Goal: Task Accomplishment & Management: Manage account settings

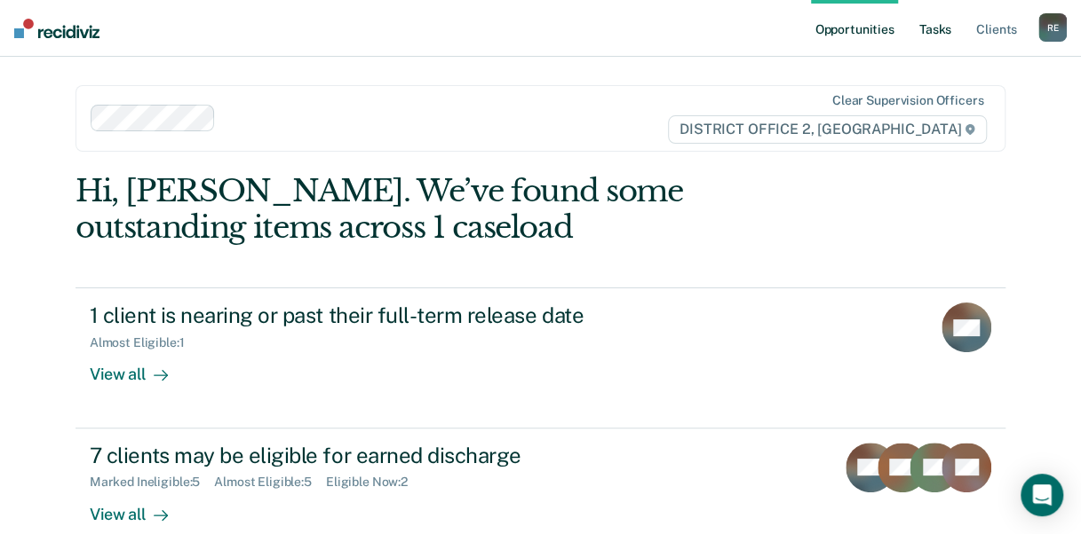
click at [934, 21] on link "Tasks" at bounding box center [934, 28] width 39 height 57
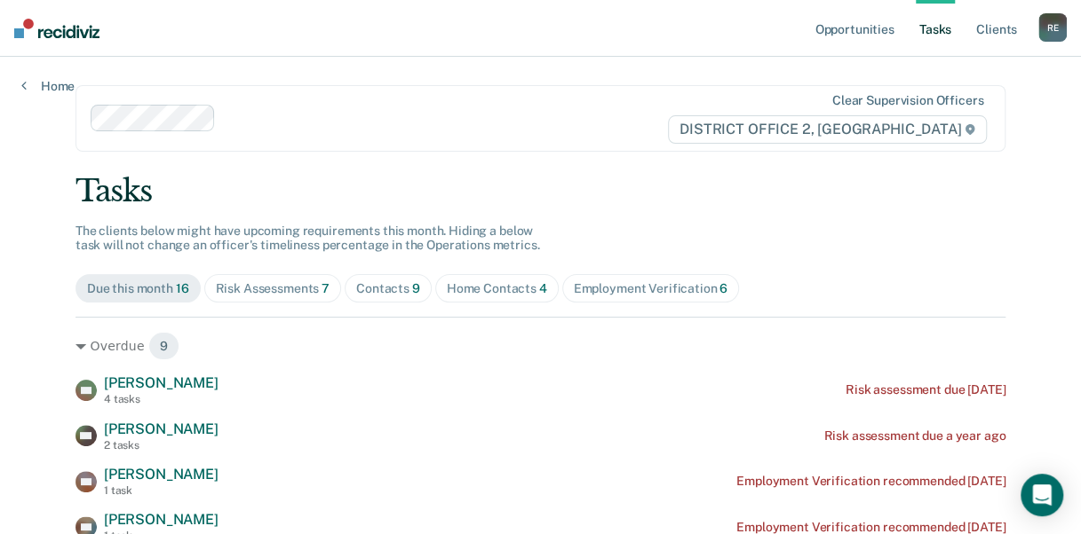
click at [467, 286] on div "Home Contacts 4" at bounding box center [497, 288] width 100 height 15
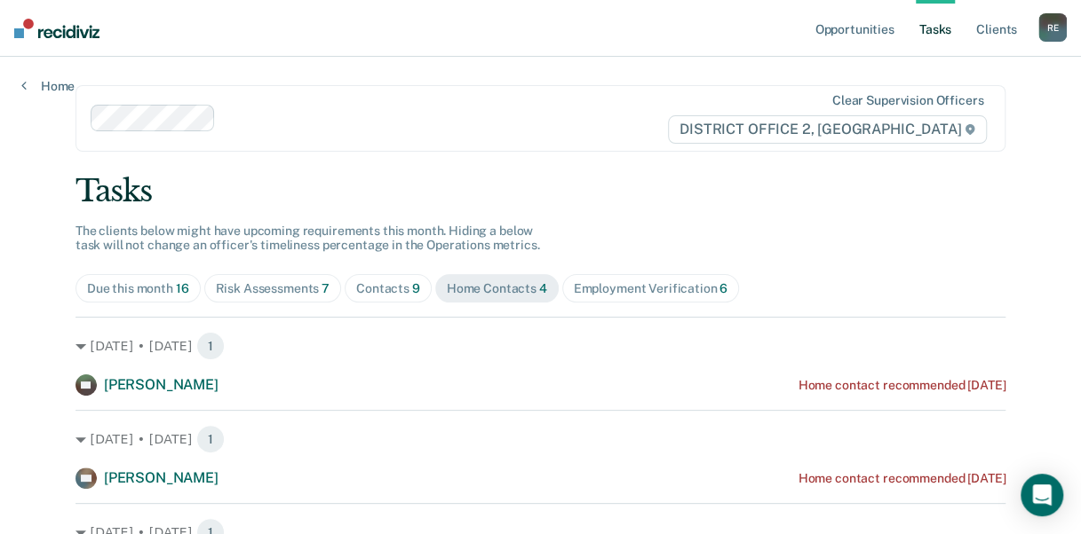
click at [321, 292] on span "7" at bounding box center [325, 288] width 8 height 14
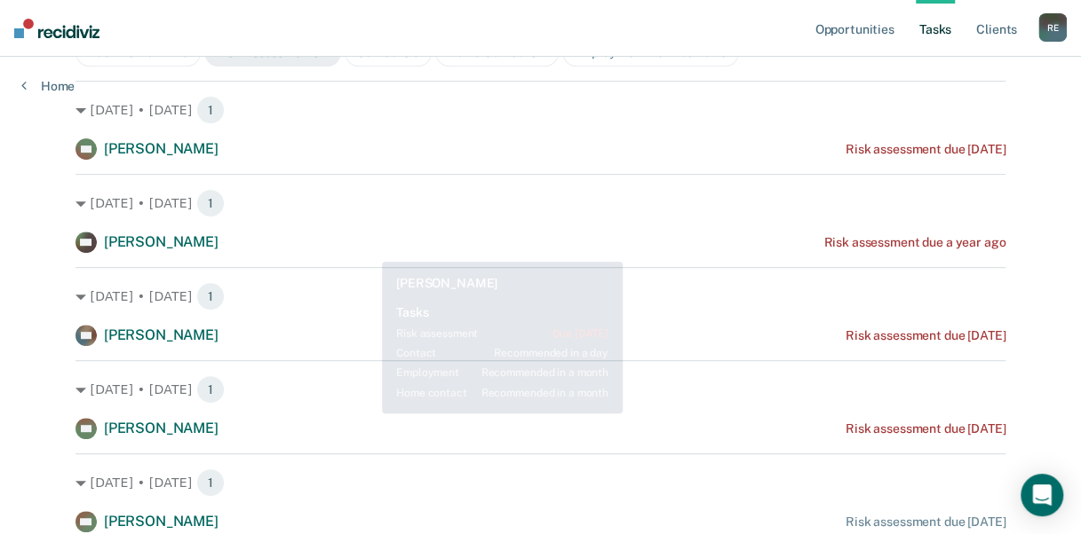
scroll to position [89, 0]
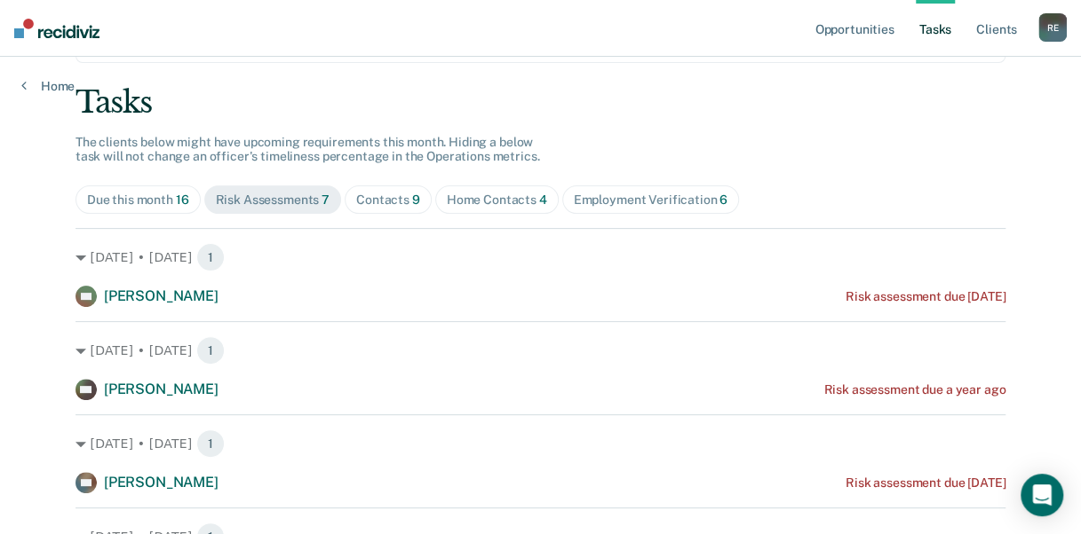
click at [473, 191] on span "Home Contacts 4" at bounding box center [496, 200] width 123 height 28
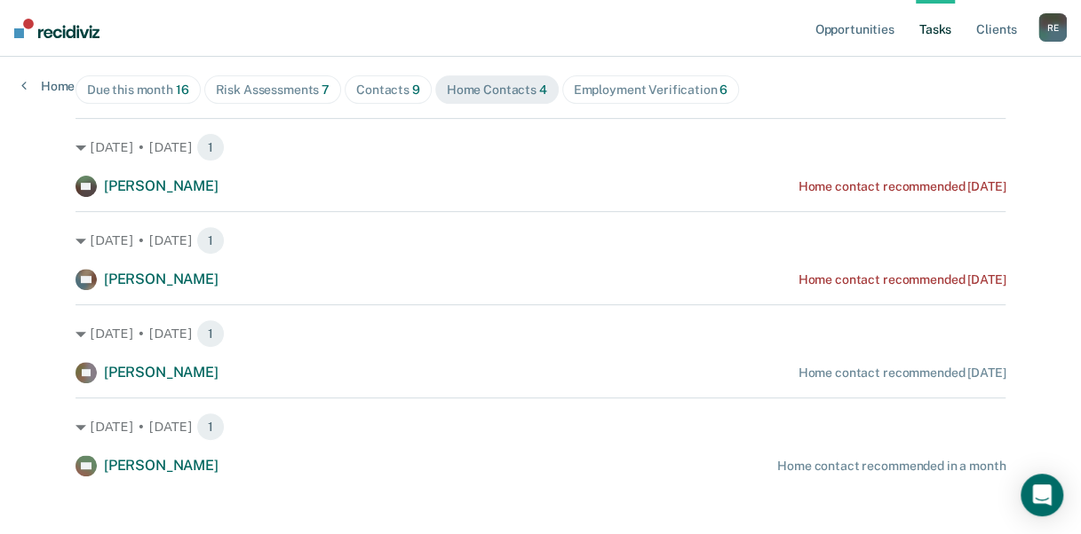
scroll to position [211, 0]
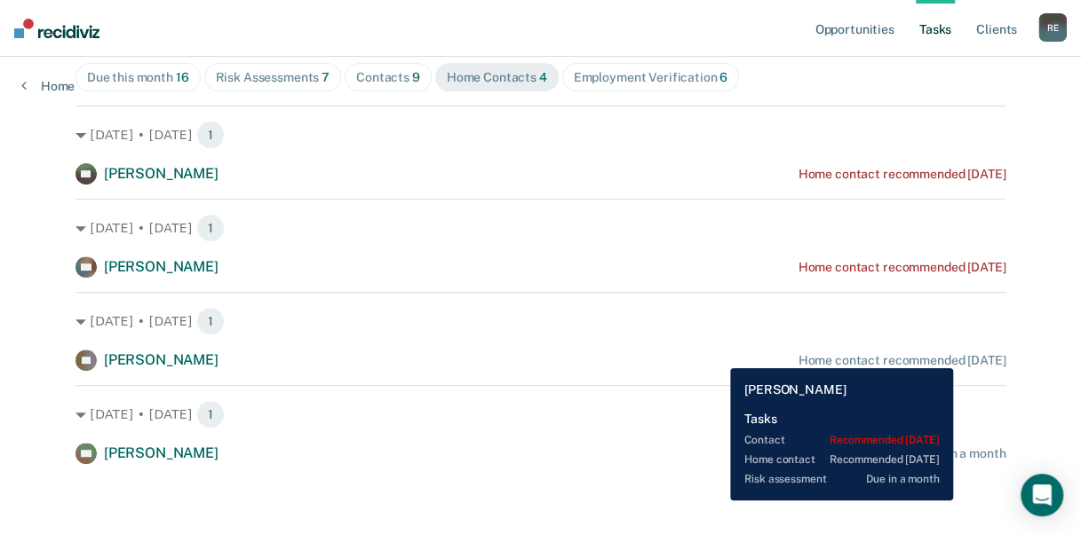
click at [948, 351] on div "[PERSON_NAME] Home contact recommended [DATE]" at bounding box center [540, 360] width 930 height 21
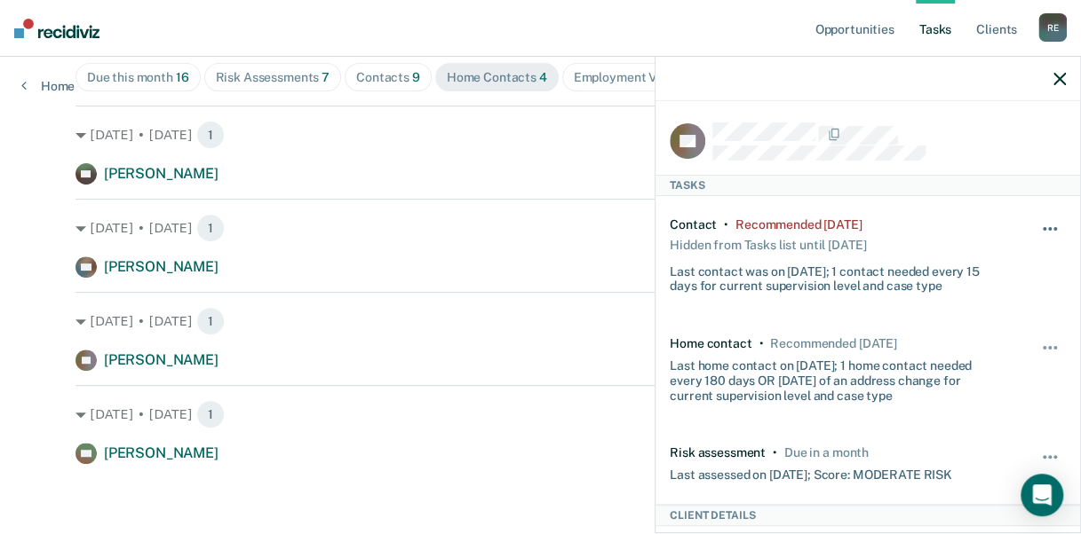
click at [1035, 224] on button "button" at bounding box center [1050, 238] width 30 height 28
drag, startPoint x: 899, startPoint y: 403, endPoint x: 925, endPoint y: 376, distance: 37.0
click at [901, 402] on div "Home contact • Recommended [DATE] Last home contact on [DATE]; 1 home contact n…" at bounding box center [867, 369] width 396 height 109
click at [1035, 347] on button "button" at bounding box center [1050, 357] width 30 height 28
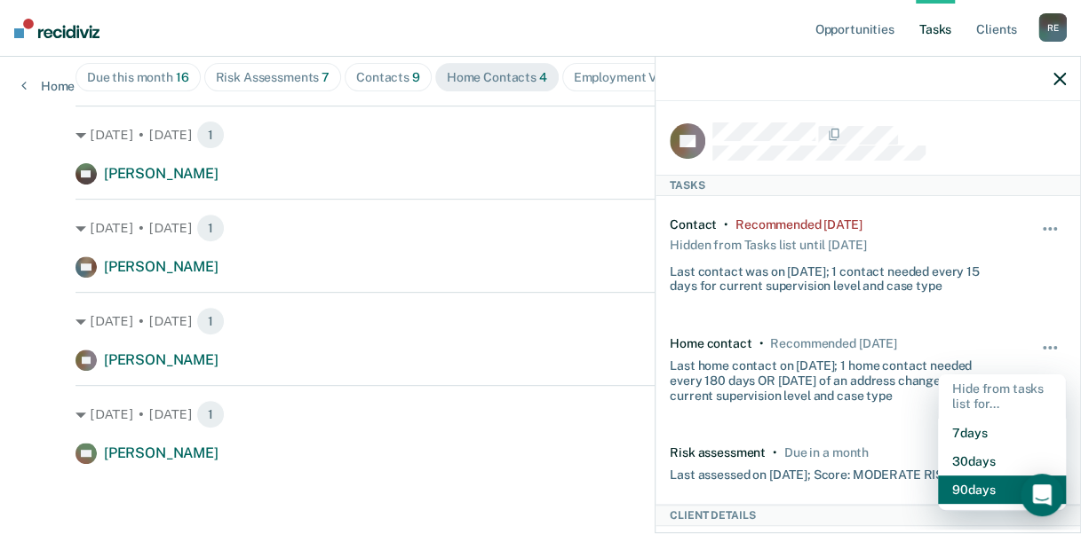
click at [998, 487] on button "90 days" at bounding box center [1002, 490] width 128 height 28
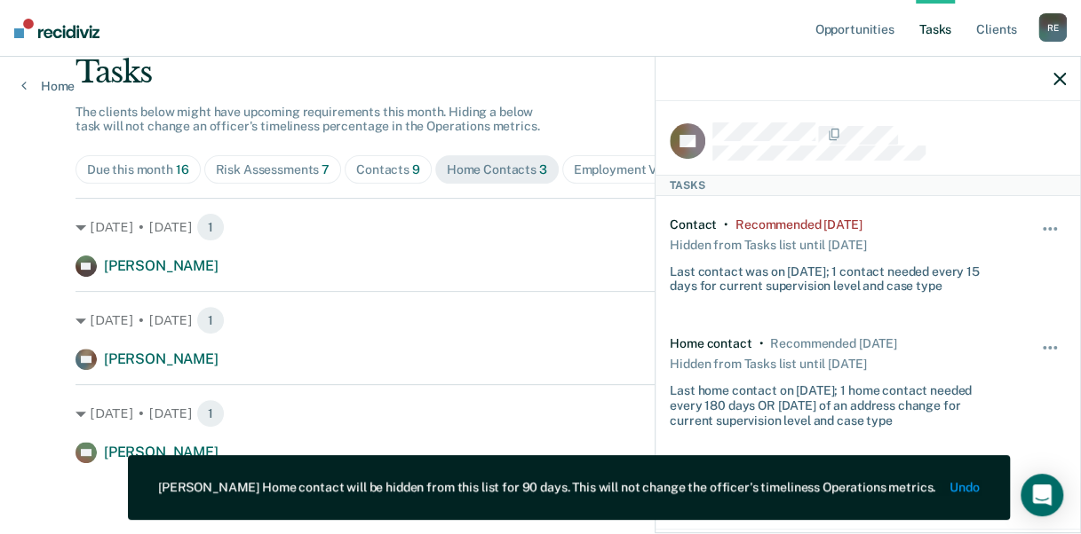
scroll to position [118, 0]
click at [1035, 224] on button "button" at bounding box center [1050, 238] width 30 height 28
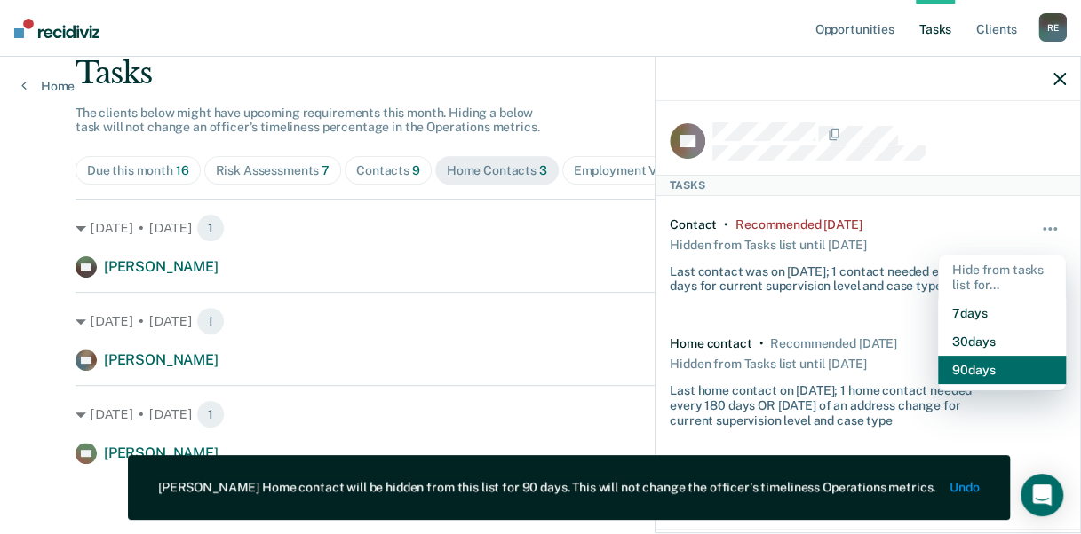
click at [938, 366] on button "90 days" at bounding box center [1002, 370] width 128 height 28
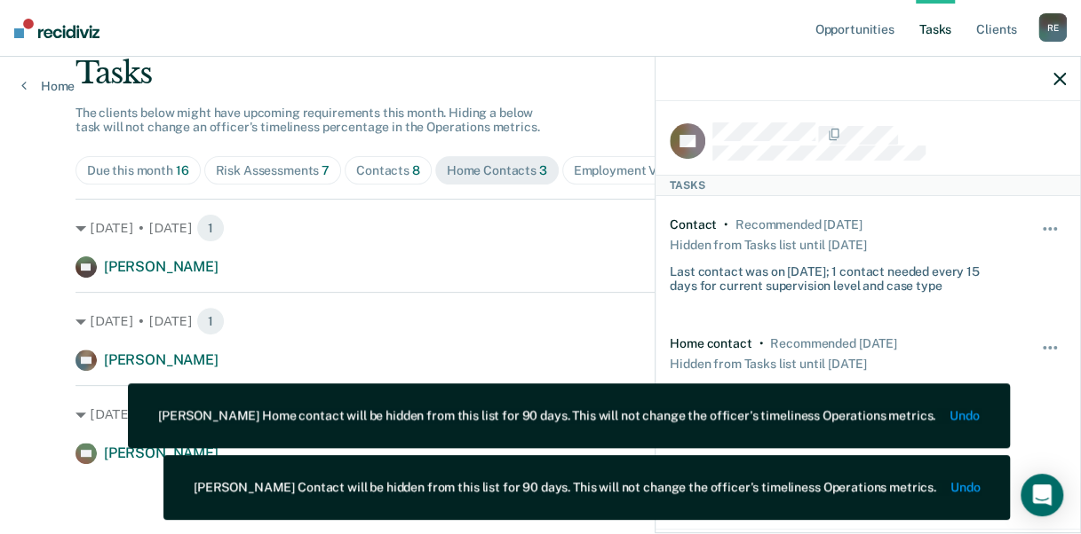
click at [564, 250] on div "[DATE] • [DATE] 1 [PERSON_NAME] [PERSON_NAME] Home contact recommended [DATE]" at bounding box center [540, 238] width 930 height 79
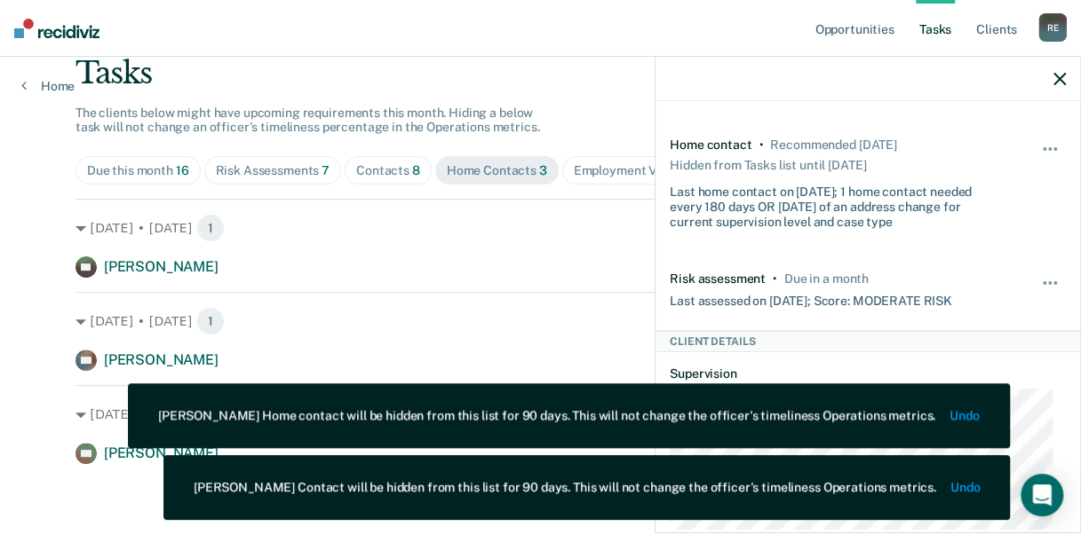
scroll to position [266, 0]
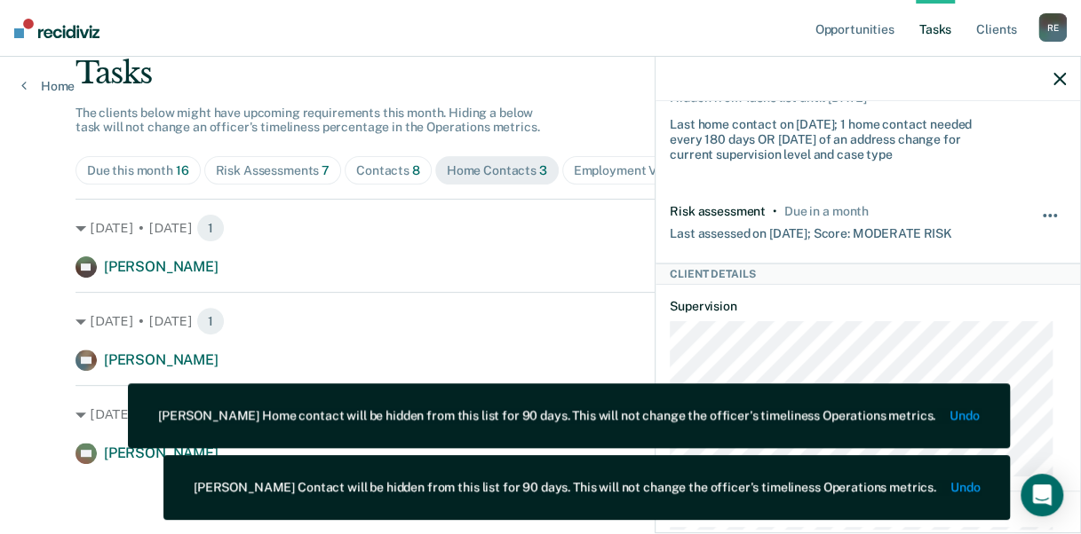
click at [1038, 218] on button "button" at bounding box center [1050, 224] width 30 height 28
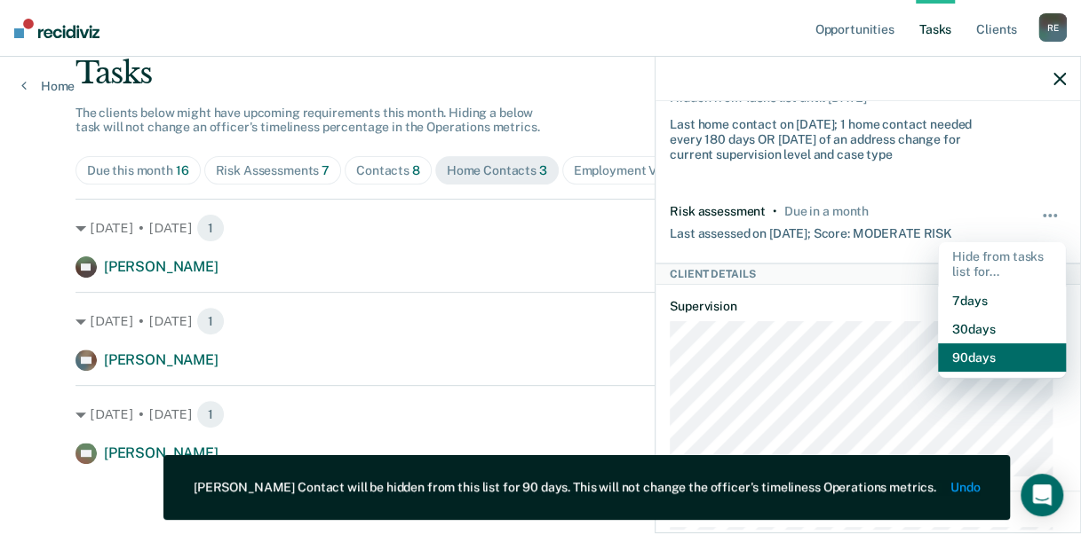
click at [980, 350] on button "90 days" at bounding box center [1002, 358] width 128 height 28
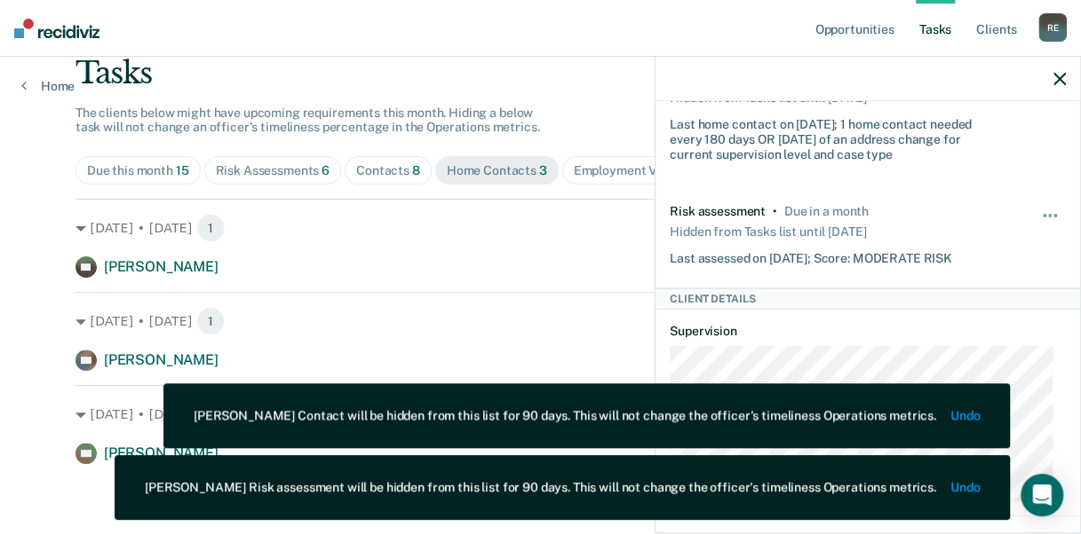
click at [1051, 81] on div at bounding box center [867, 79] width 424 height 44
click at [1052, 78] on div at bounding box center [867, 79] width 424 height 44
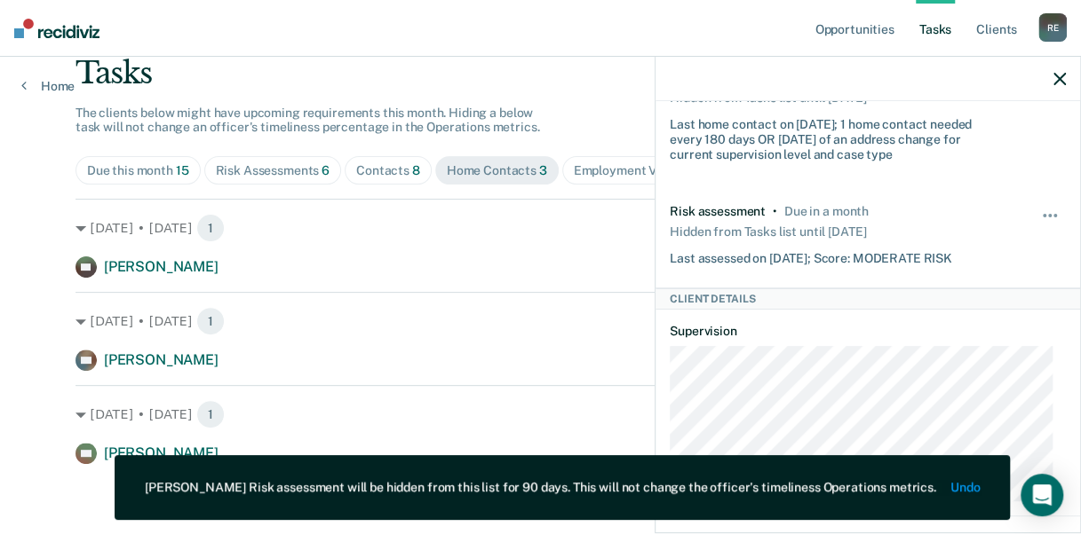
click at [1055, 78] on icon "button" at bounding box center [1059, 79] width 12 height 12
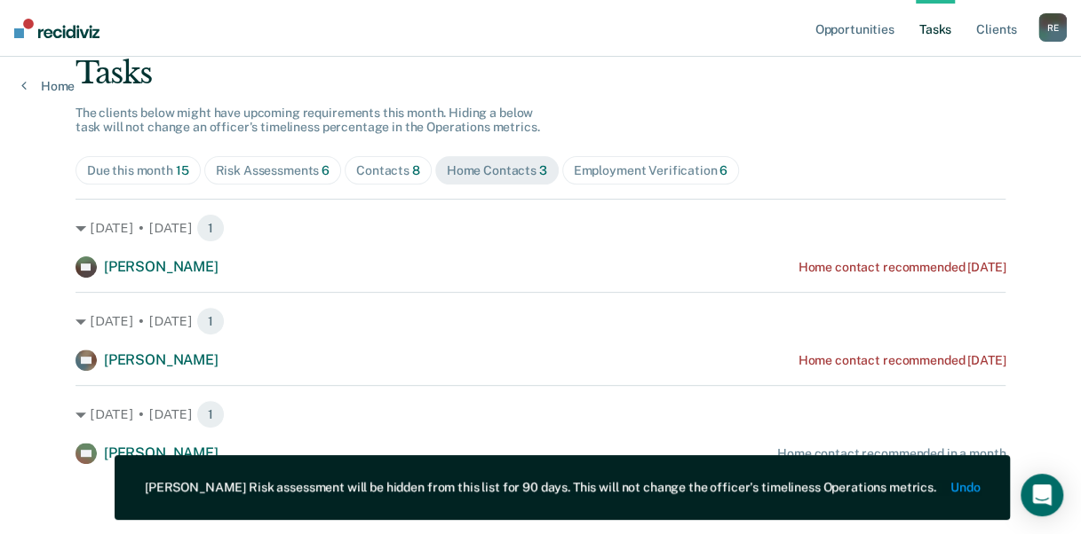
click at [887, 340] on div "[DATE] • [DATE] 1 LW [PERSON_NAME] Home contact recommended [DATE]" at bounding box center [540, 331] width 930 height 79
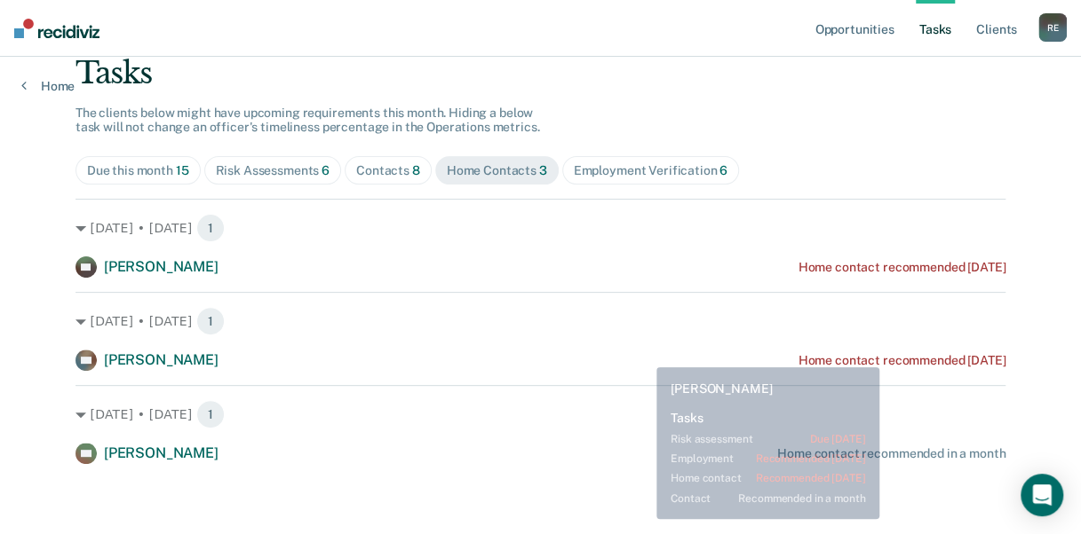
click at [902, 362] on div "Home contact recommended [DATE]" at bounding box center [901, 360] width 208 height 15
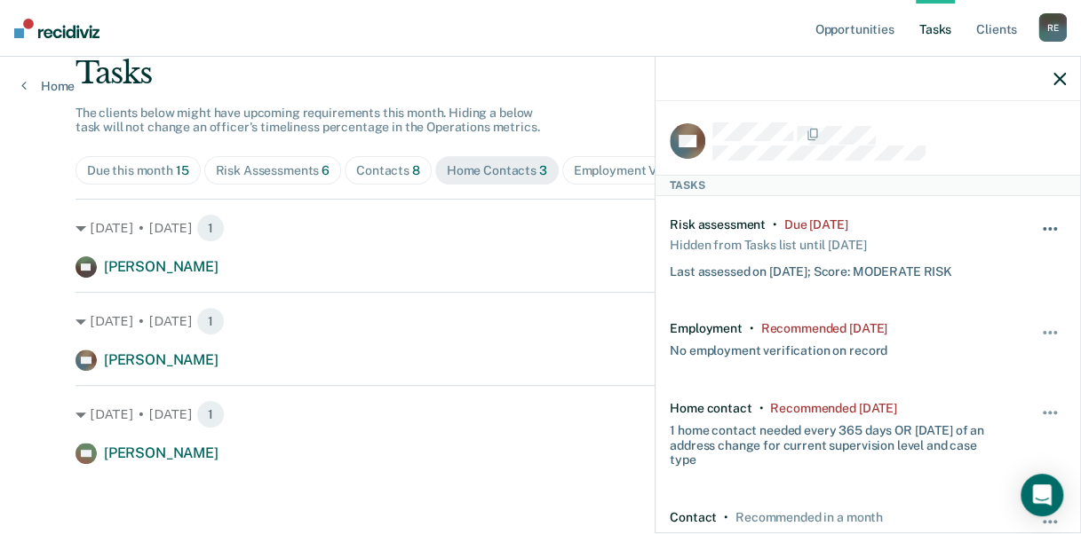
click at [1041, 224] on button "button" at bounding box center [1050, 238] width 30 height 28
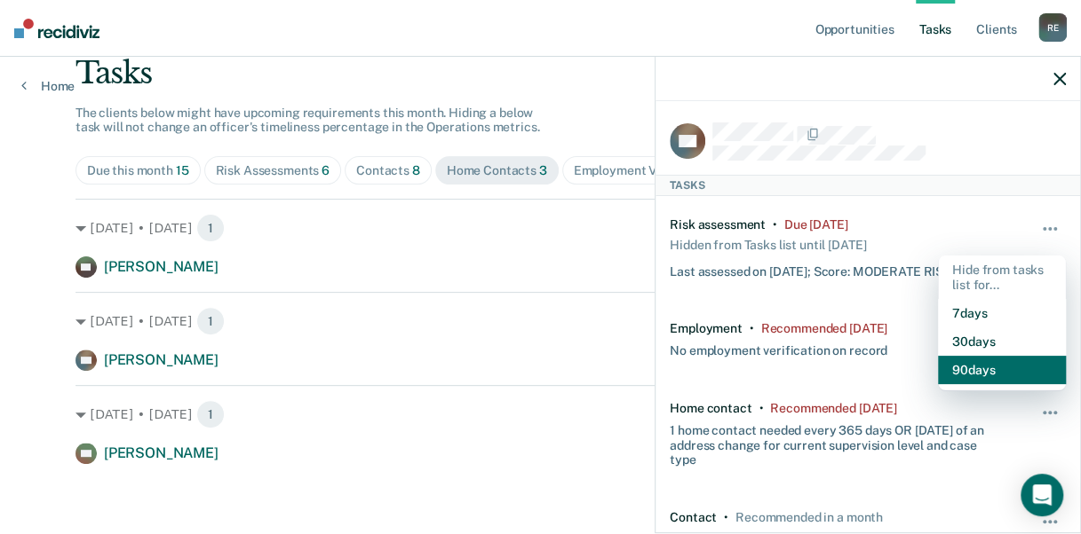
click at [996, 373] on button "90 days" at bounding box center [1002, 370] width 128 height 28
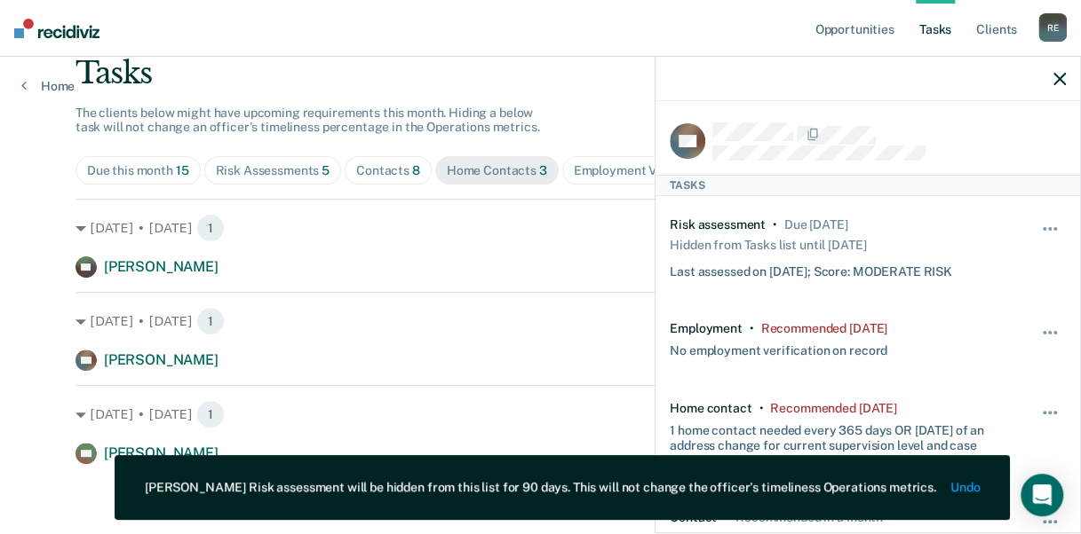
click at [1035, 321] on div "Hide from tasks list for... 7 days 30 days 90 days" at bounding box center [1050, 339] width 30 height 37
click at [1039, 328] on button "button" at bounding box center [1050, 342] width 30 height 28
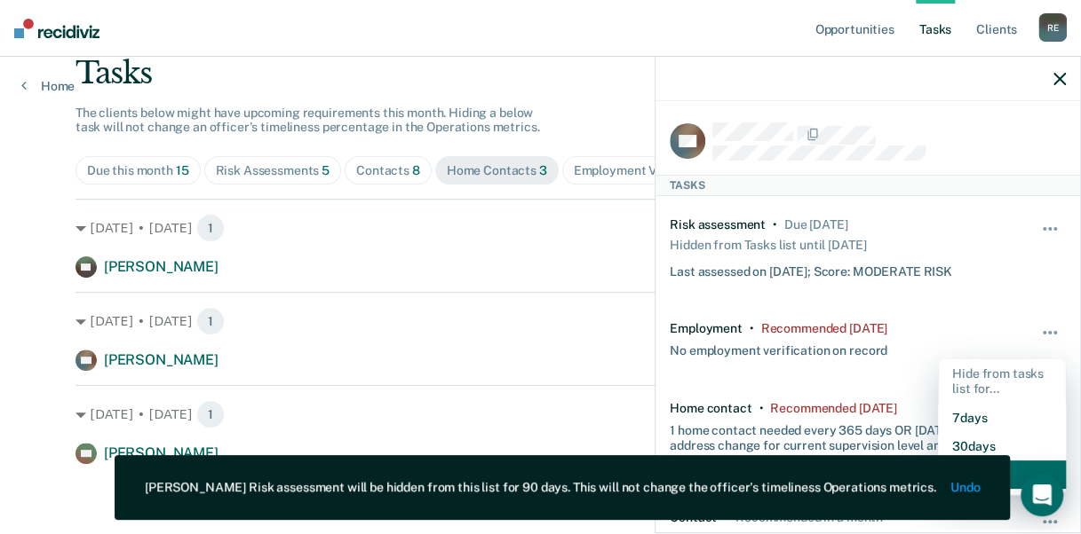
click at [1012, 479] on button "90 days" at bounding box center [1002, 475] width 128 height 28
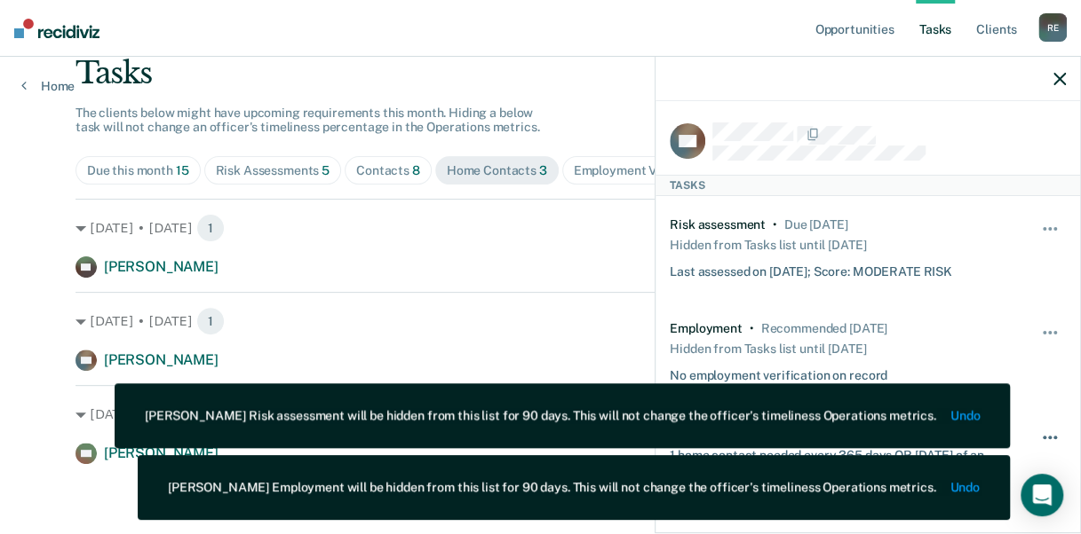
click at [1038, 437] on button "button" at bounding box center [1050, 446] width 30 height 28
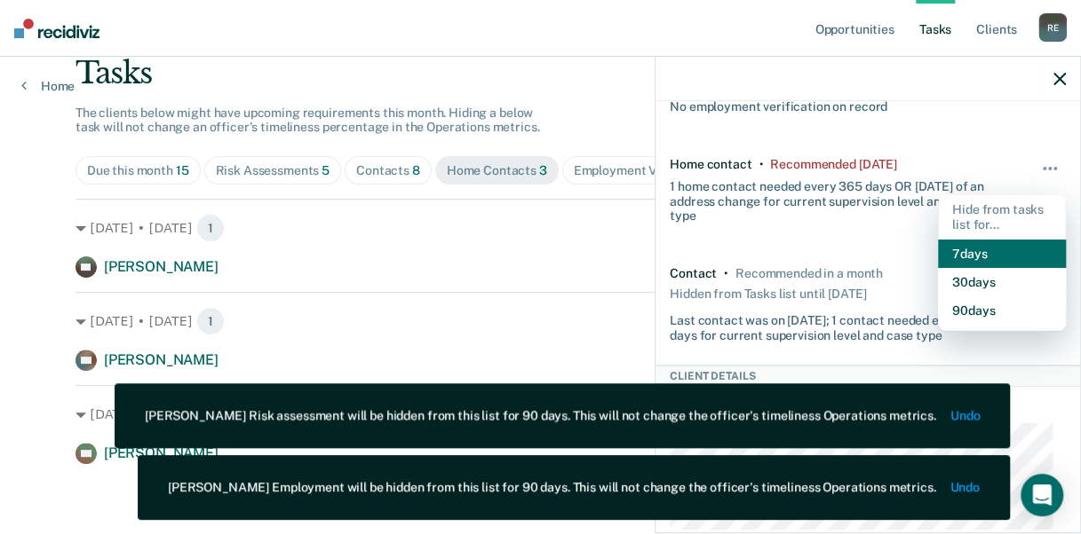
scroll to position [270, 0]
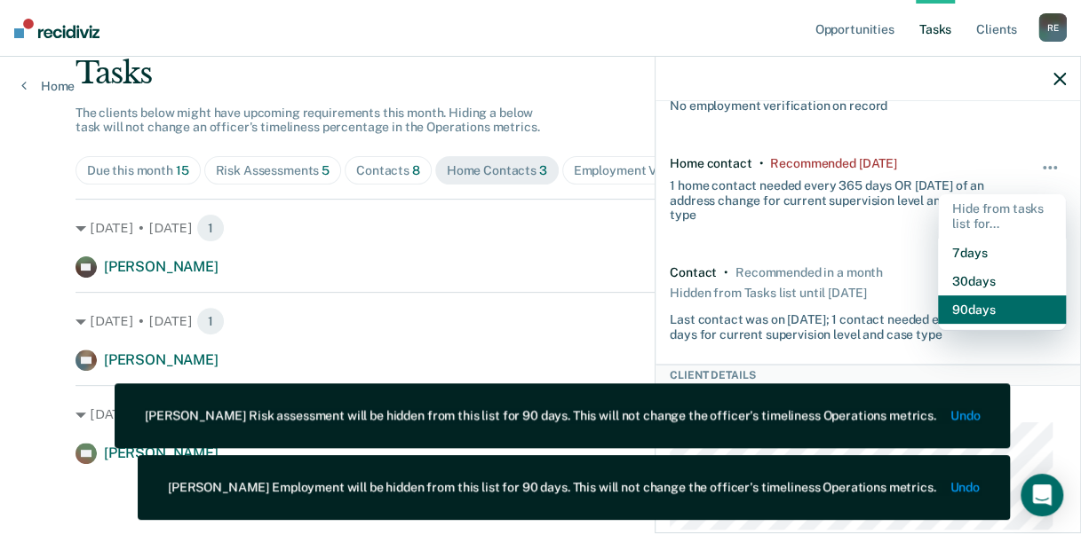
click at [1000, 309] on button "90 days" at bounding box center [1002, 310] width 128 height 28
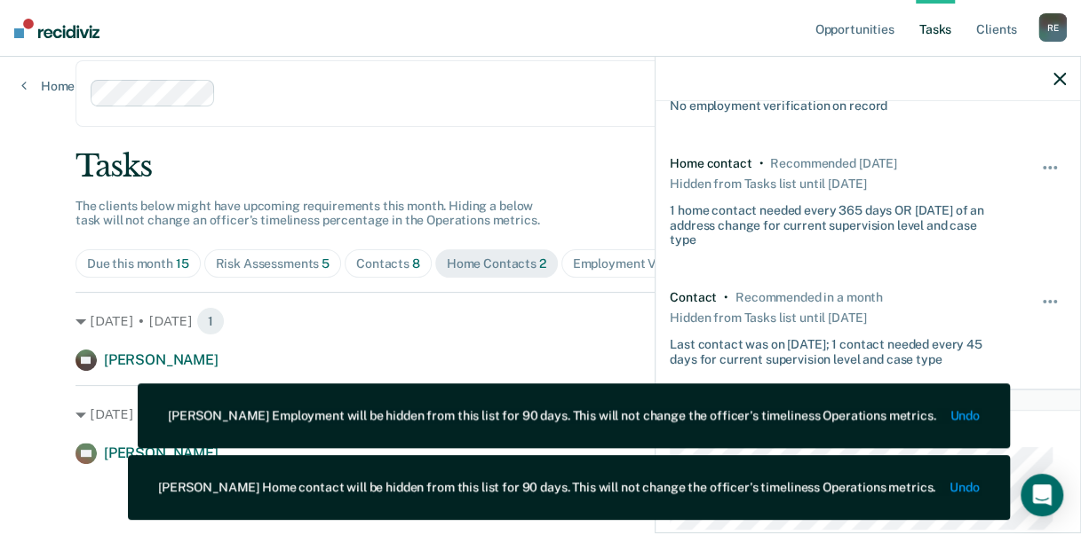
click at [1062, 83] on icon "button" at bounding box center [1059, 79] width 12 height 12
